Goal: Find contact information: Find contact information

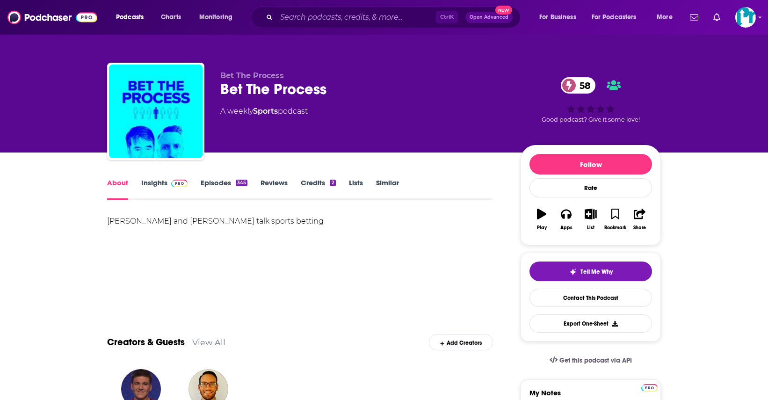
drag, startPoint x: 48, startPoint y: 127, endPoint x: 79, endPoint y: 63, distance: 71.1
click at [48, 127] on div "Bet The Process Bet The Process 58 A weekly Sports podcast 58 Good podcast? Giv…" at bounding box center [384, 76] width 768 height 152
drag, startPoint x: 63, startPoint y: 94, endPoint x: 65, endPoint y: 83, distance: 11.1
click at [63, 94] on div "Bet The Process Bet The Process 58 A weekly Sports podcast 58 Good podcast? Giv…" at bounding box center [384, 76] width 768 height 152
